Goal: Task Accomplishment & Management: Manage account settings

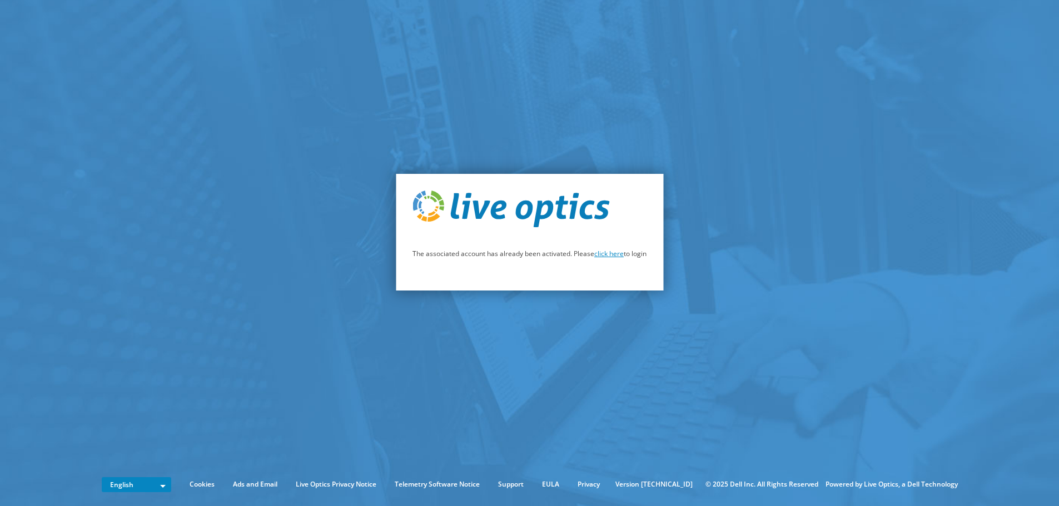
click at [607, 252] on link "click here" at bounding box center [608, 253] width 29 height 9
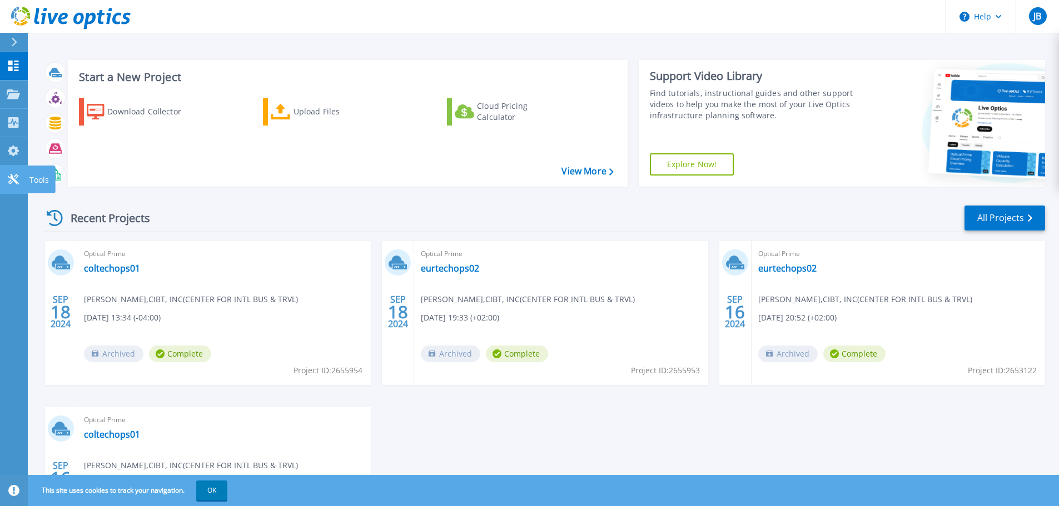
click at [11, 182] on icon at bounding box center [13, 179] width 13 height 11
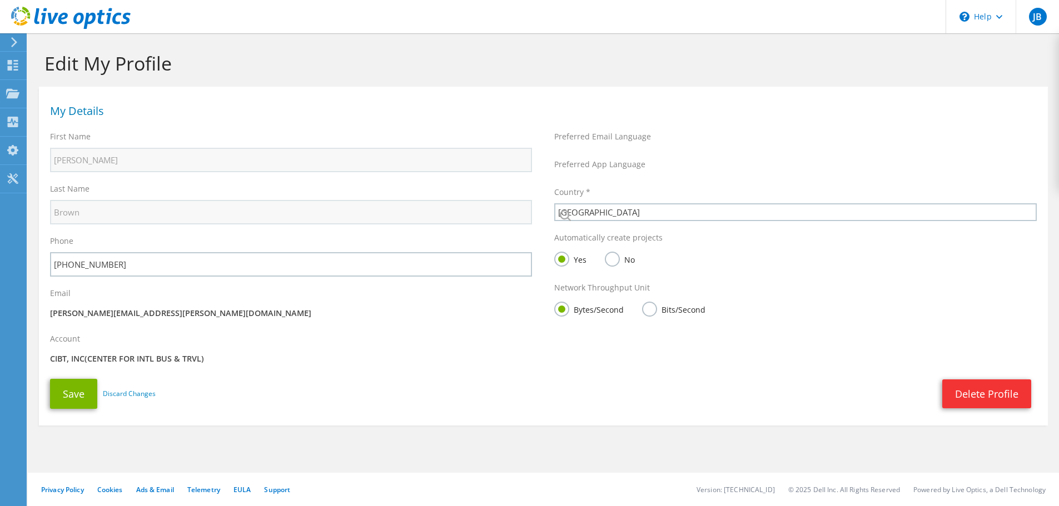
select select "224"
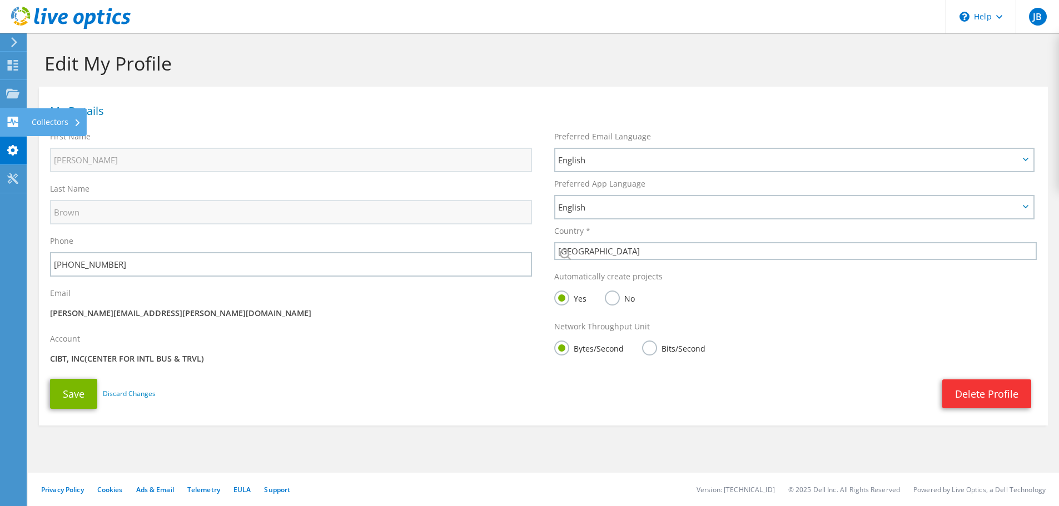
click at [10, 122] on use at bounding box center [13, 122] width 11 height 11
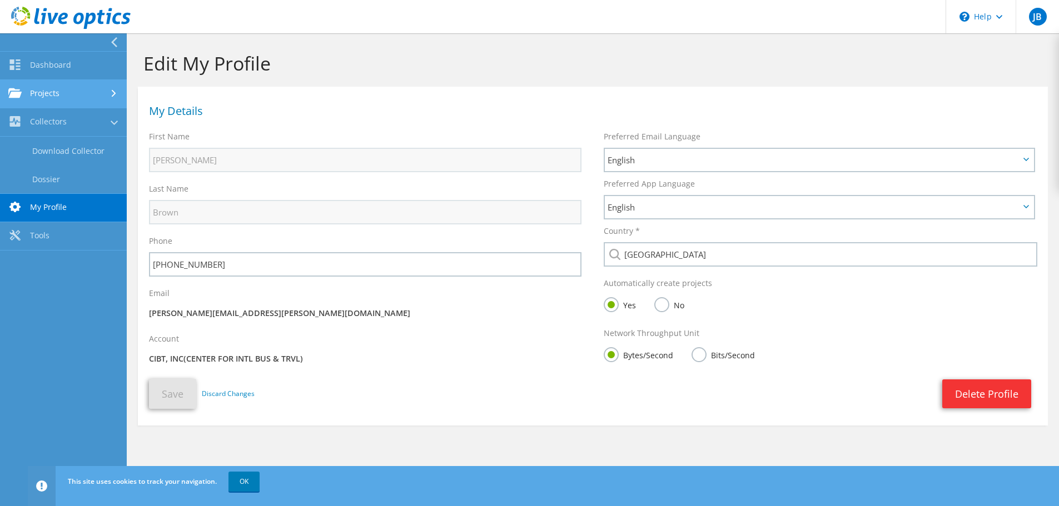
click at [36, 99] on link "Projects" at bounding box center [63, 94] width 127 height 28
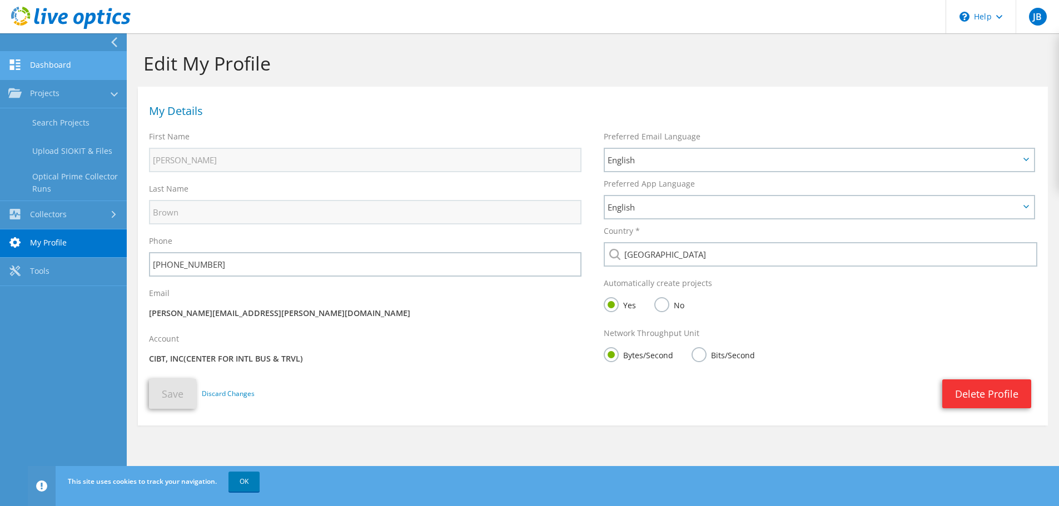
click at [57, 70] on link "Dashboard" at bounding box center [63, 66] width 127 height 28
